Goal: Information Seeking & Learning: Check status

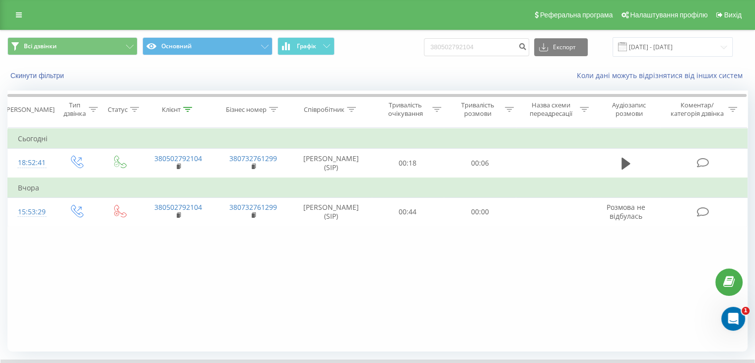
click at [390, 39] on div "Всі дзвінки Основний Графік 380502792104 Експорт .csv .xls .xlsx 21.05.2025 - 2…" at bounding box center [377, 46] width 754 height 33
click at [499, 48] on input "380502792104" at bounding box center [476, 47] width 105 height 18
drag, startPoint x: 496, startPoint y: 49, endPoint x: 398, endPoint y: 40, distance: 98.2
click at [399, 41] on div "Всі дзвінки Основний Графік 380502792104 Експорт .csv .xls .xlsx 21.05.2025 - 2…" at bounding box center [377, 46] width 740 height 19
paste input "672779020"
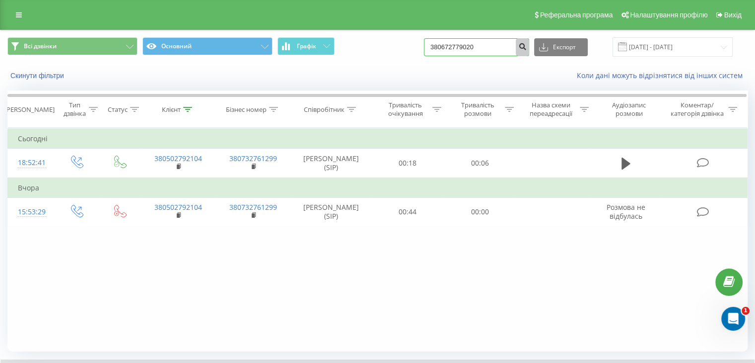
type input "380672779020"
click at [527, 48] on icon "submit" at bounding box center [522, 45] width 8 height 6
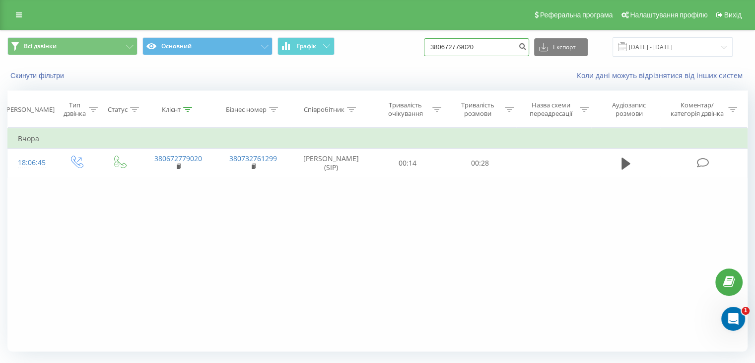
drag, startPoint x: 490, startPoint y: 47, endPoint x: 374, endPoint y: 36, distance: 115.7
click at [375, 36] on div "Всі дзвінки Основний Графік 380672779020 Експорт .csv .xls .xlsx 21.05.2025 - 2…" at bounding box center [377, 46] width 754 height 33
type input "0504915143"
click at [527, 47] on icon "submit" at bounding box center [522, 45] width 8 height 6
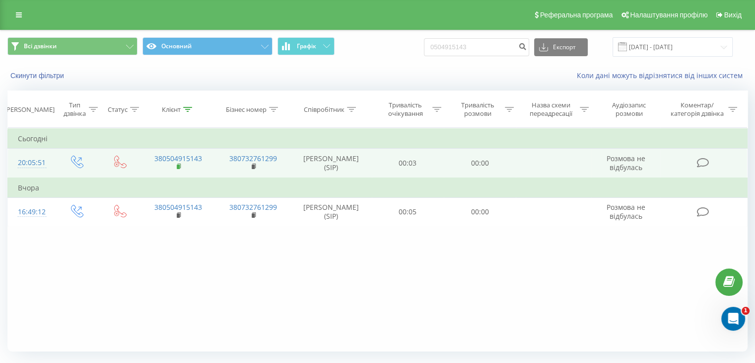
click at [177, 163] on icon at bounding box center [179, 166] width 5 height 7
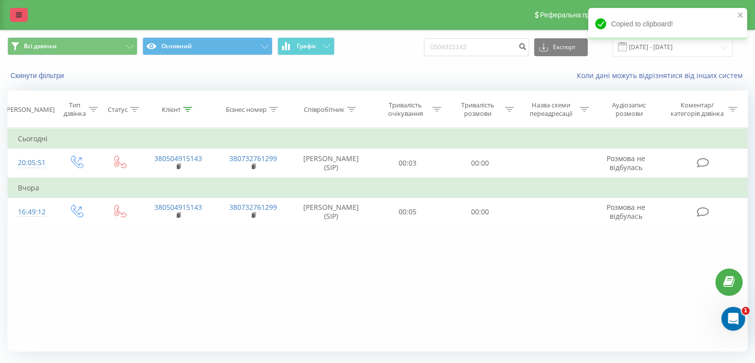
click at [14, 16] on link at bounding box center [19, 15] width 18 height 14
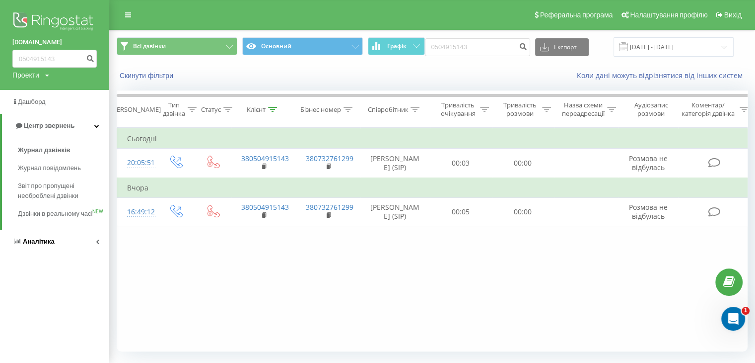
click at [42, 245] on span "Аналiтика" at bounding box center [39, 240] width 32 height 7
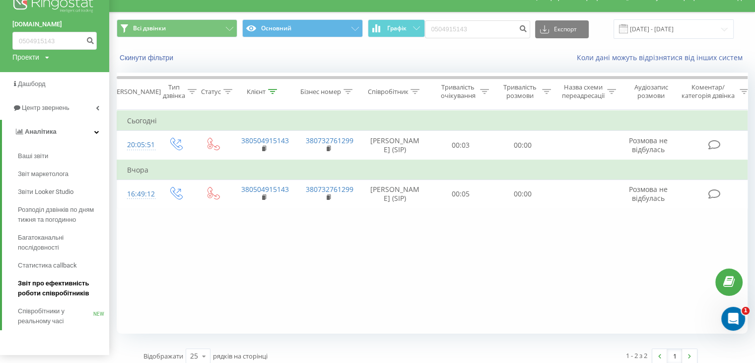
scroll to position [26, 0]
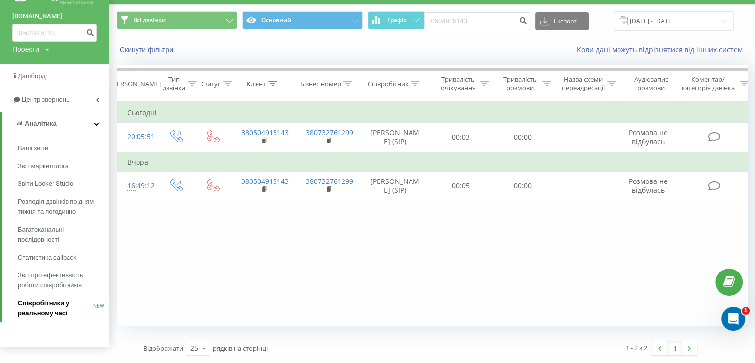
click at [45, 303] on span "Співробітники у реальному часі" at bounding box center [55, 308] width 75 height 20
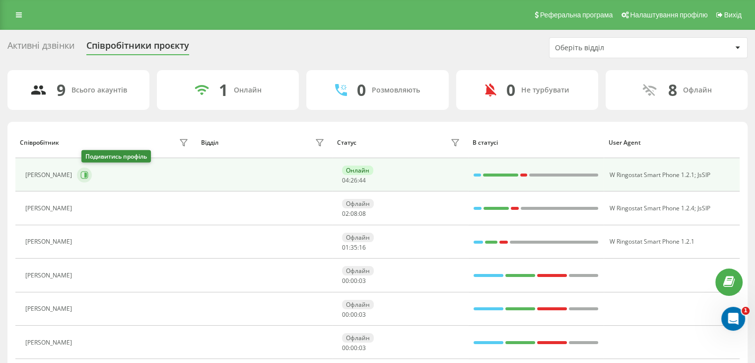
click at [87, 176] on icon at bounding box center [84, 175] width 8 height 8
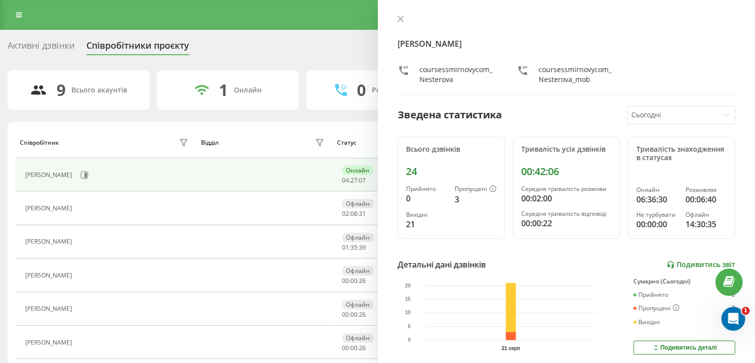
click at [685, 265] on link "Подивитись звіт" at bounding box center [701, 264] width 69 height 8
click at [400, 18] on icon at bounding box center [400, 18] width 7 height 7
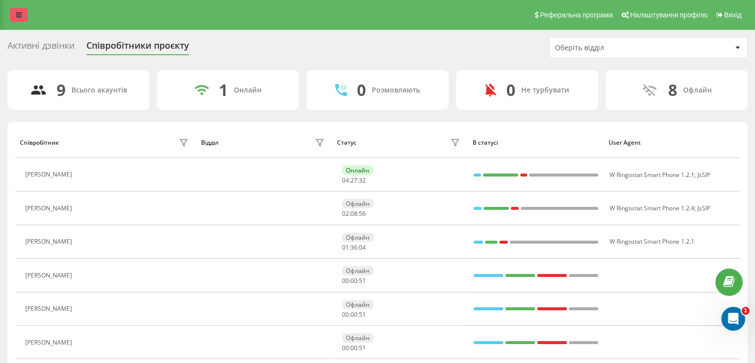
click at [20, 16] on icon at bounding box center [19, 14] width 6 height 7
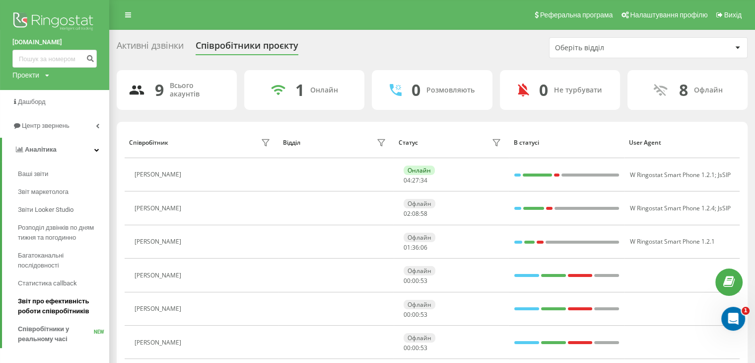
click at [35, 300] on span "Звіт про ефективність роботи співробітників" at bounding box center [61, 306] width 86 height 20
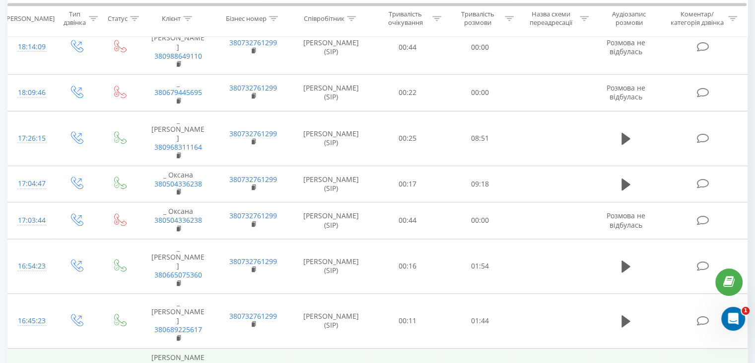
scroll to position [542, 0]
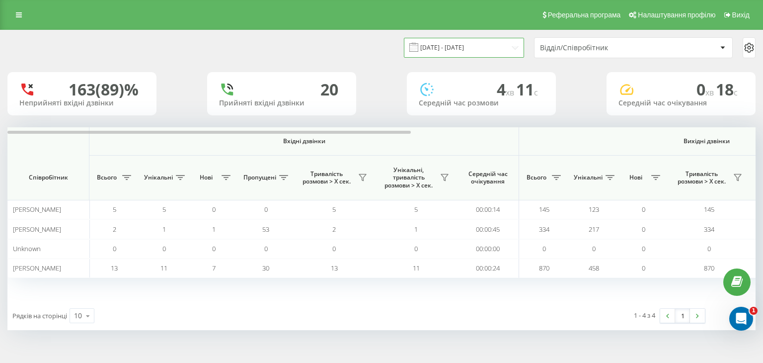
click at [507, 44] on input "[DATE] - [DATE]" at bounding box center [464, 47] width 120 height 19
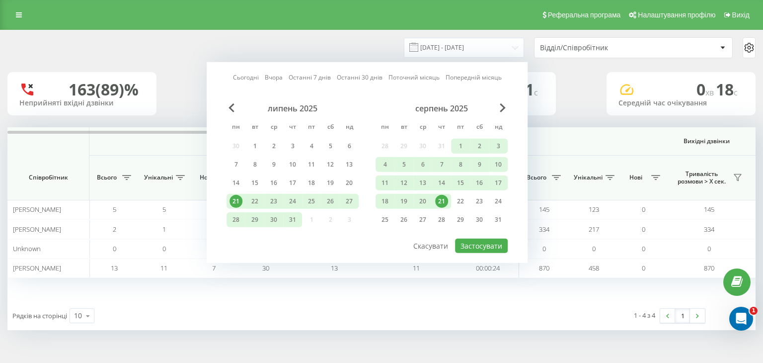
click at [441, 202] on div "21" at bounding box center [441, 201] width 13 height 13
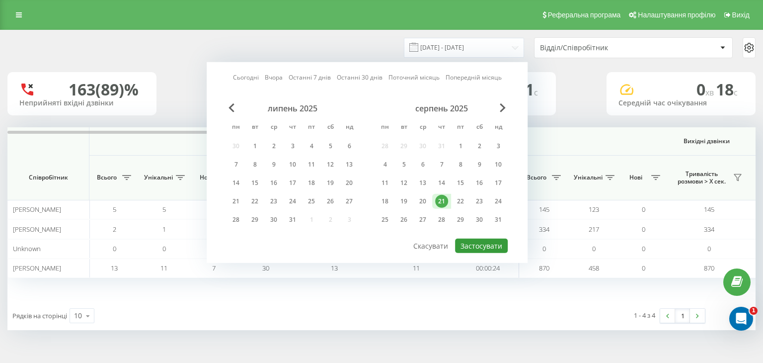
click at [463, 239] on button "Застосувати" at bounding box center [481, 245] width 53 height 14
type input "[DATE] - [DATE]"
